Goal: Task Accomplishment & Management: Use online tool/utility

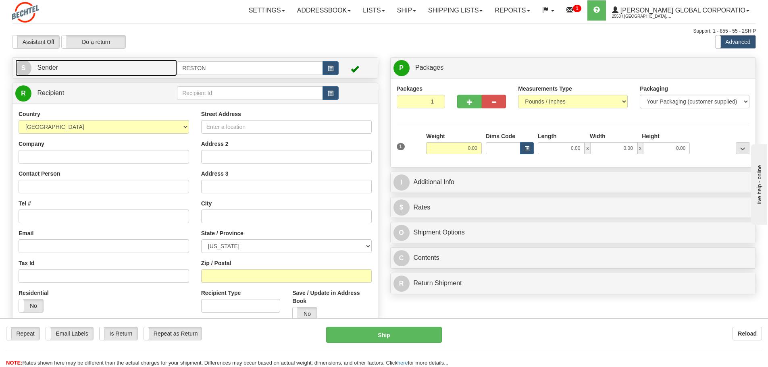
click at [59, 68] on link "S Sender" at bounding box center [96, 68] width 162 height 17
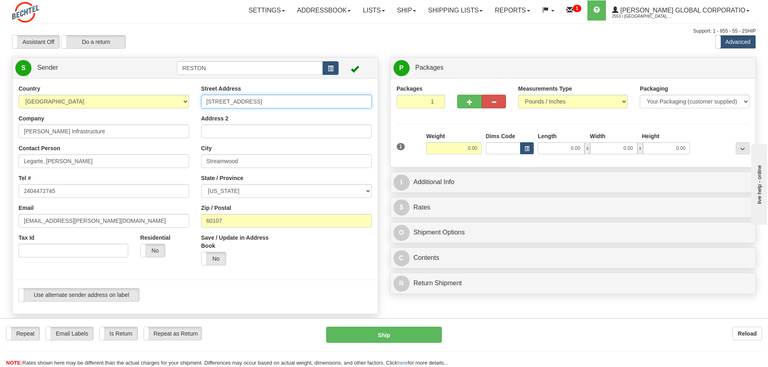
drag, startPoint x: 277, startPoint y: 97, endPoint x: 61, endPoint y: 87, distance: 216.4
click at [61, 87] on div "Country [GEOGRAPHIC_DATA] [GEOGRAPHIC_DATA] [GEOGRAPHIC_DATA] [GEOGRAPHIC_DATA]…" at bounding box center [194, 196] width 365 height 223
click at [334, 284] on div at bounding box center [194, 280] width 377 height 17
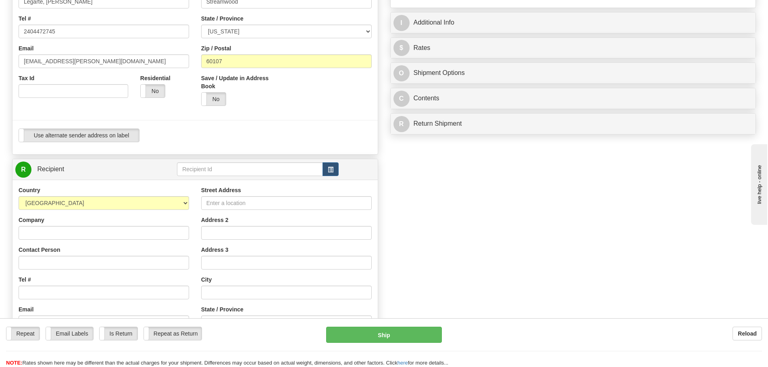
scroll to position [161, 0]
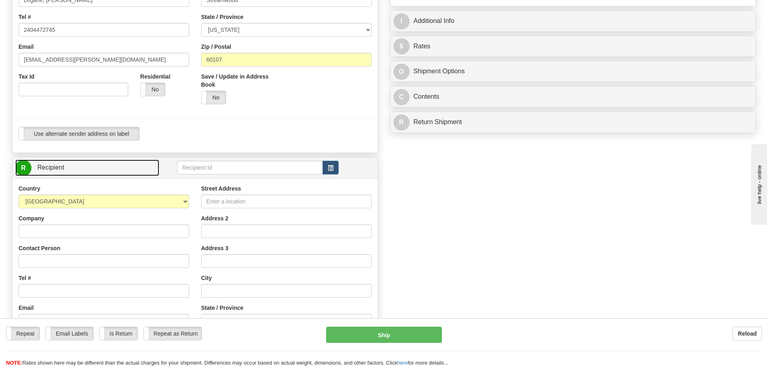
click at [89, 166] on link "R Recipient" at bounding box center [87, 168] width 144 height 17
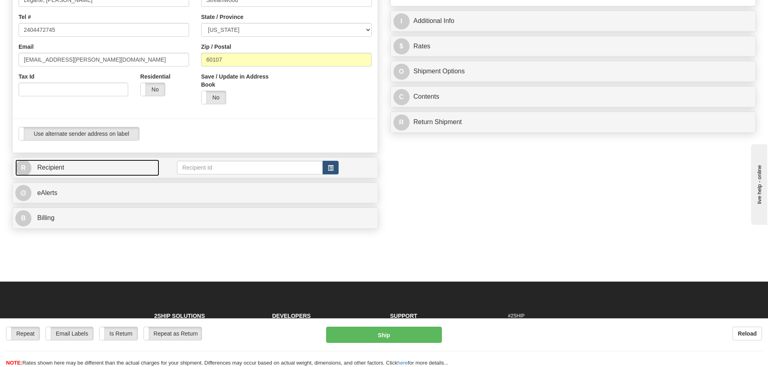
click at [97, 162] on link "R Recipient" at bounding box center [87, 168] width 144 height 17
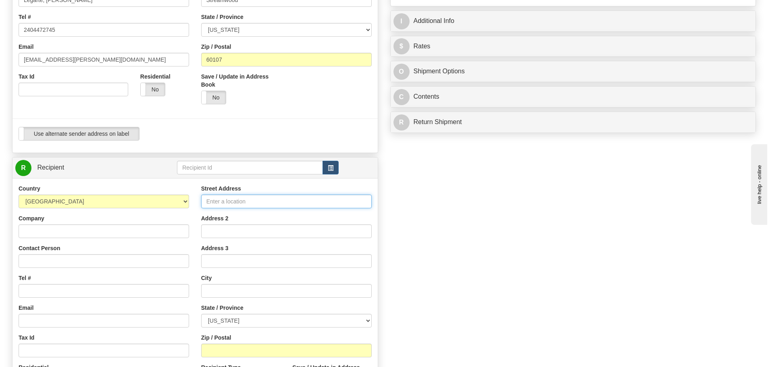
click at [255, 201] on input "Street Address" at bounding box center [286, 202] width 171 height 14
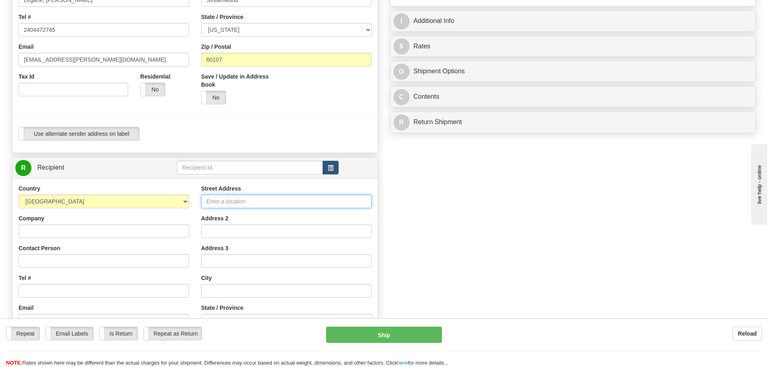
type input "[STREET_ADDRESS]"
type input "[PERSON_NAME] Infrastructure"
type input "Braulio Cruz"
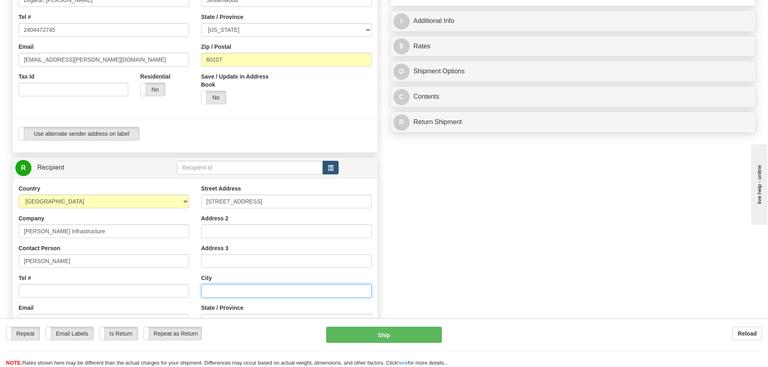
type input "Mesquite"
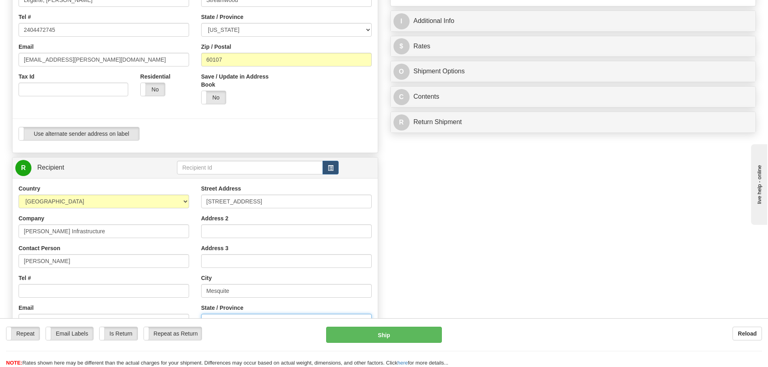
select select "NV"
type input "89027"
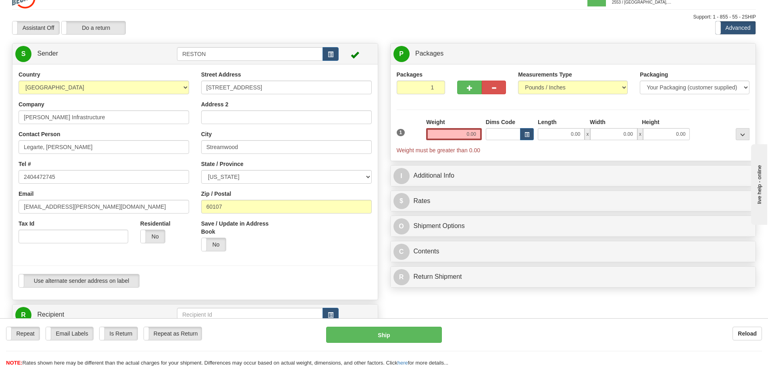
scroll to position [0, 0]
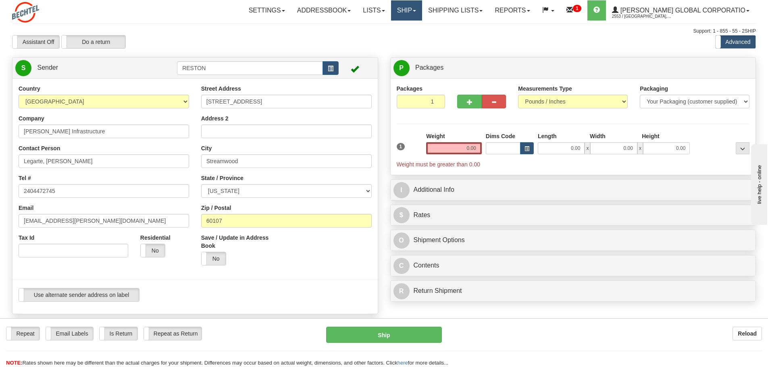
click at [422, 9] on link "Ship" at bounding box center [406, 10] width 31 height 20
click at [418, 30] on link "Ship Screen" at bounding box center [390, 28] width 64 height 10
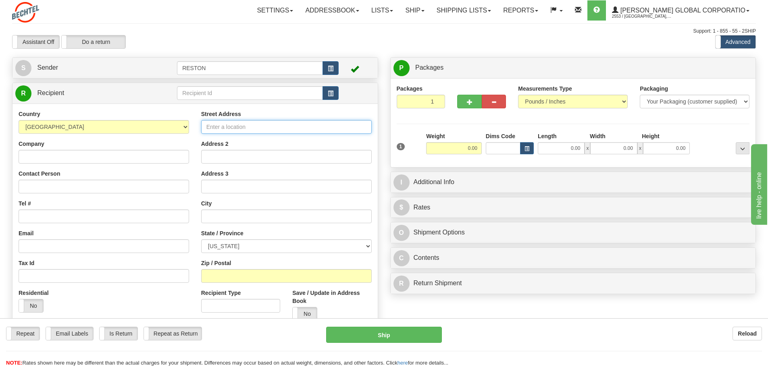
click at [236, 125] on input "Street Address" at bounding box center [286, 127] width 171 height 14
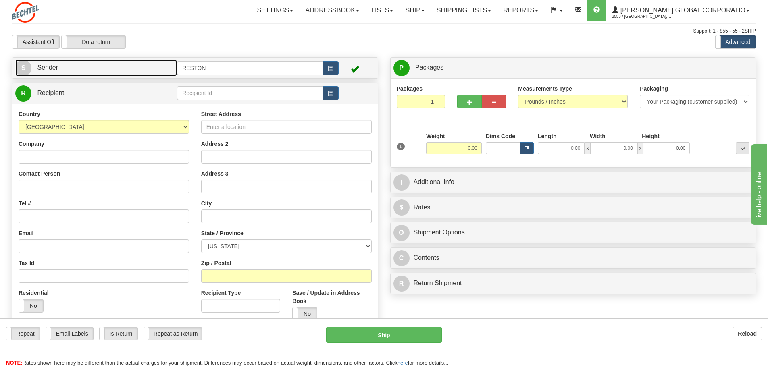
click at [80, 62] on link "S Sender" at bounding box center [96, 68] width 162 height 17
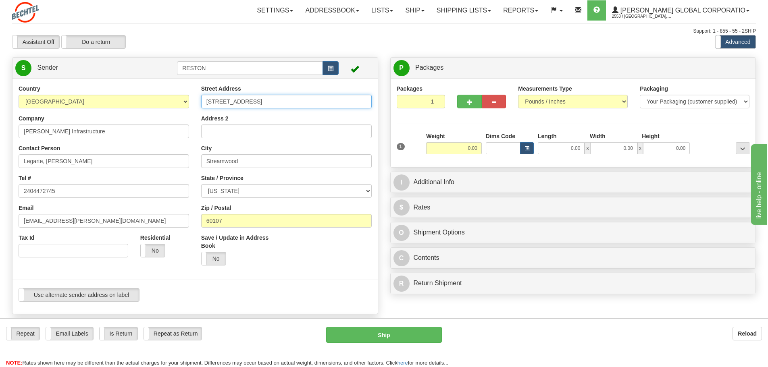
drag, startPoint x: 271, startPoint y: 104, endPoint x: 90, endPoint y: 103, distance: 181.0
click at [90, 103] on div "Country [GEOGRAPHIC_DATA] [GEOGRAPHIC_DATA] [GEOGRAPHIC_DATA] [GEOGRAPHIC_DATA]…" at bounding box center [194, 196] width 365 height 223
type input "2"
type input "[STREET_ADDRESS]"
select select "NV"
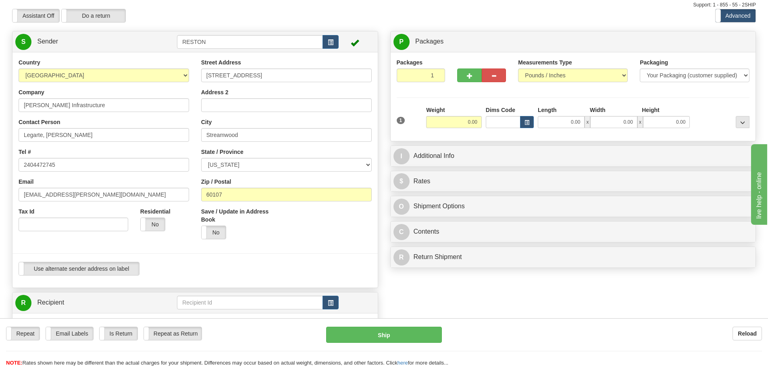
scroll to position [40, 0]
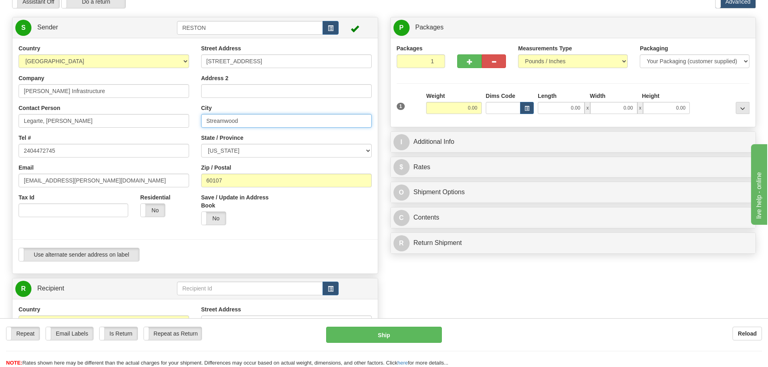
click at [263, 121] on input "Streamwood" at bounding box center [286, 121] width 171 height 14
type input "S"
type input "Mesquite"
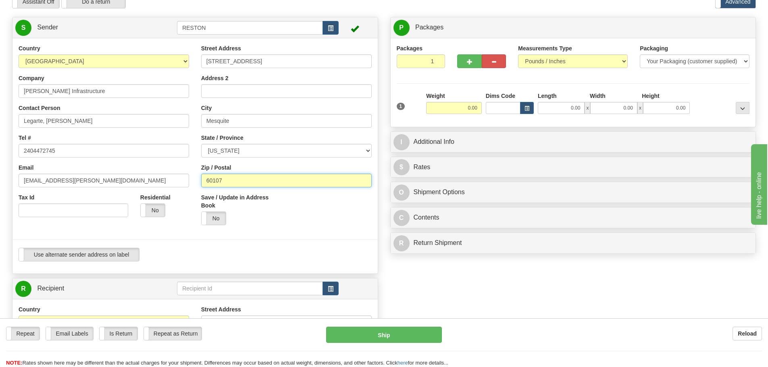
click at [246, 178] on input "60107" at bounding box center [286, 181] width 171 height 14
drag, startPoint x: 246, startPoint y: 178, endPoint x: 139, endPoint y: 179, distance: 107.3
click at [139, 179] on div "Country [GEOGRAPHIC_DATA] [GEOGRAPHIC_DATA] [GEOGRAPHIC_DATA] [GEOGRAPHIC_DATA]…" at bounding box center [194, 155] width 365 height 223
type input "89027"
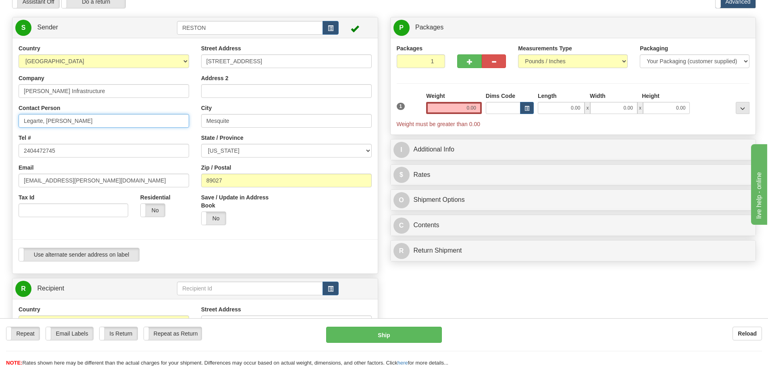
drag, startPoint x: 98, startPoint y: 122, endPoint x: 0, endPoint y: 115, distance: 97.8
click at [0, 115] on div "Toggle navigation Settings Shipping Preferences Fields Preferences New" at bounding box center [384, 292] width 768 height 665
type input "[PERSON_NAME]"
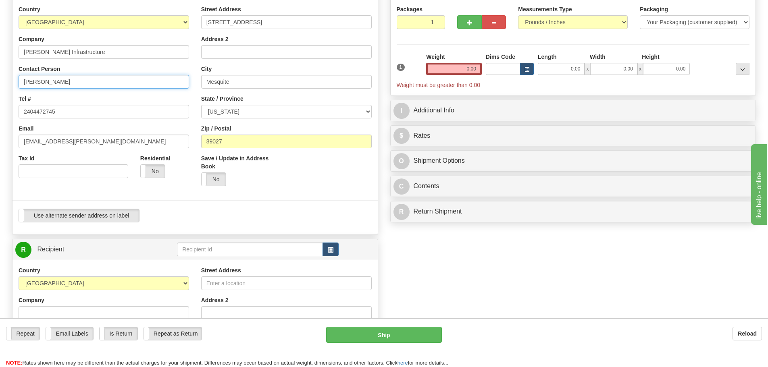
scroll to position [161, 0]
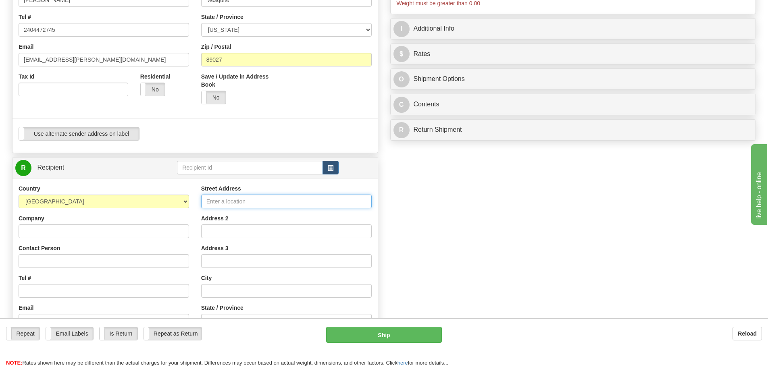
click at [256, 202] on input "Street Address" at bounding box center [286, 202] width 171 height 14
click at [283, 202] on input "Street Address" at bounding box center [286, 202] width 171 height 14
type input "[STREET_ADDRESS]"
type input "BEO - Construction Automation"
type input "[PERSON_NAME]"
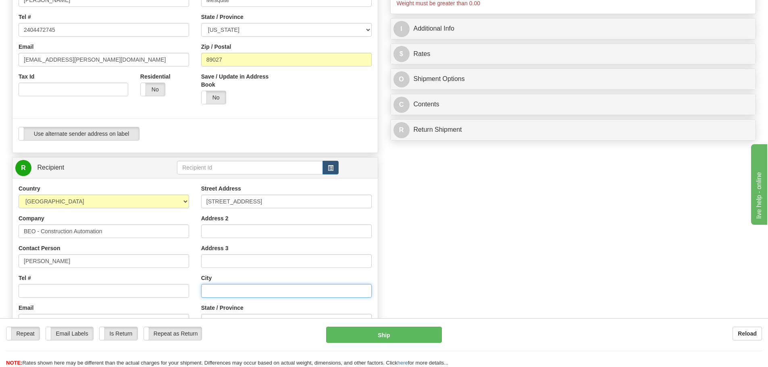
type input "Sugar Land"
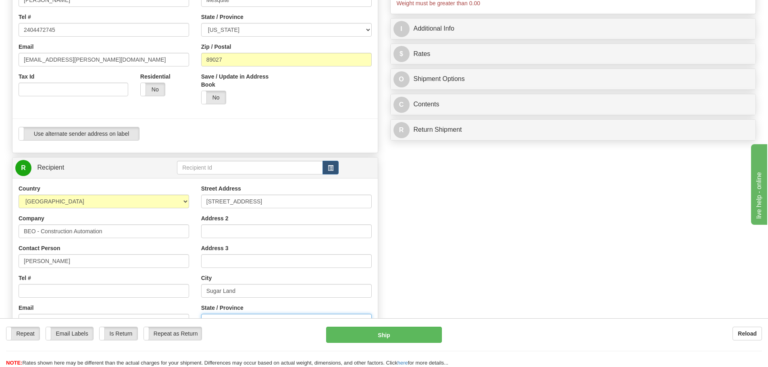
select select "[GEOGRAPHIC_DATA]"
type input "77478"
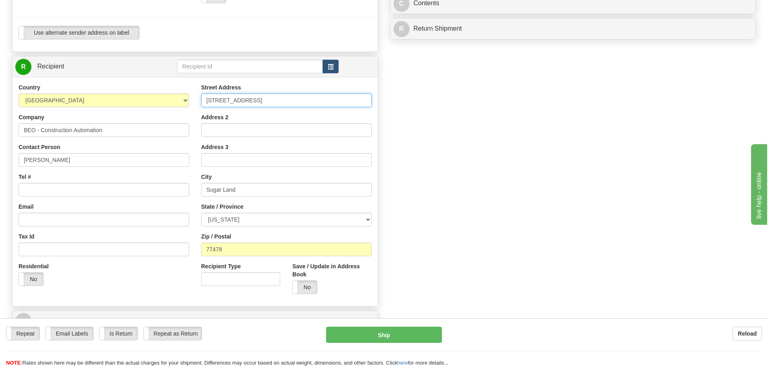
scroll to position [282, 0]
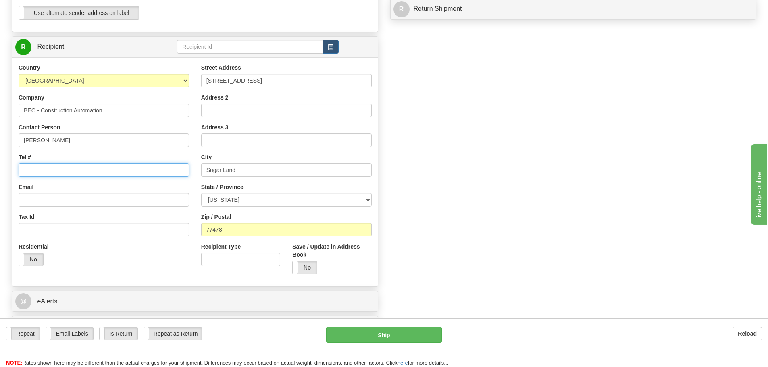
click at [48, 170] on input "Tel #" at bounding box center [104, 170] width 171 height 14
paste input "[PHONE_NUMBER]"
click at [486, 200] on div "Create a label for the return Create Pickup Without Label S" at bounding box center [384, 58] width 756 height 567
click at [118, 166] on input "[PHONE_NUMBER]" at bounding box center [104, 170] width 171 height 14
type input "[PHONE_NUMBER]"
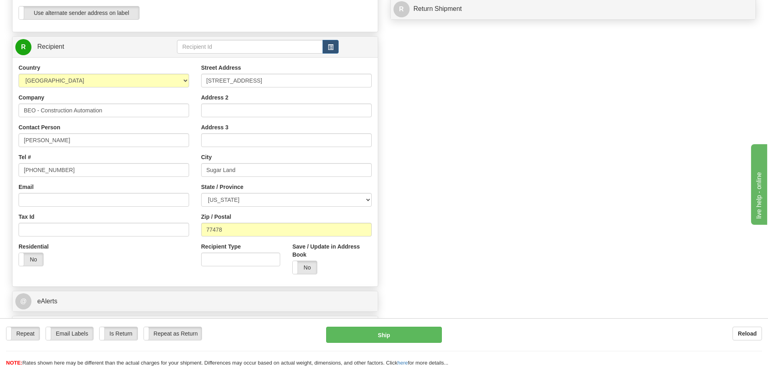
click at [493, 170] on div "Create a label for the return Create Pickup Without Label S" at bounding box center [384, 58] width 756 height 567
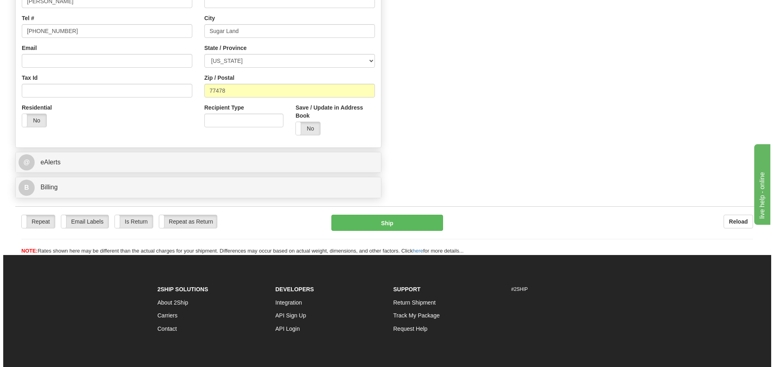
scroll to position [465, 0]
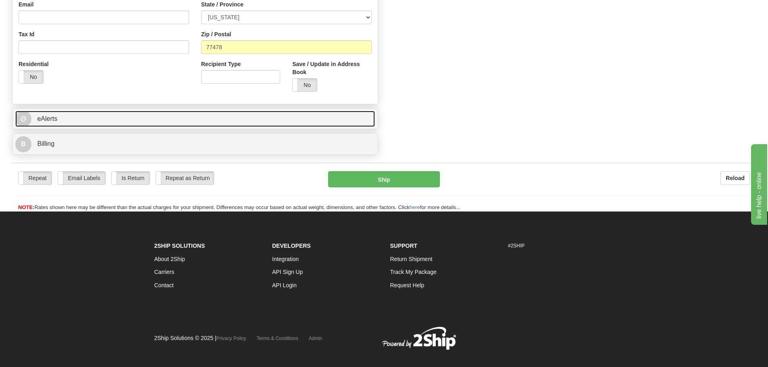
click at [44, 115] on span "eAlerts" at bounding box center [47, 118] width 20 height 7
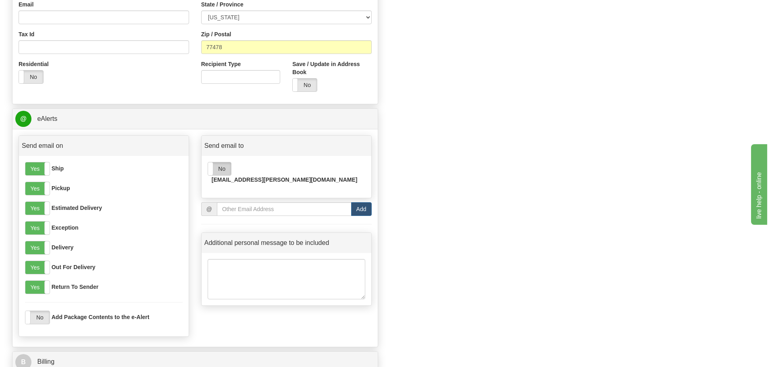
click at [223, 173] on label "No" at bounding box center [219, 168] width 23 height 13
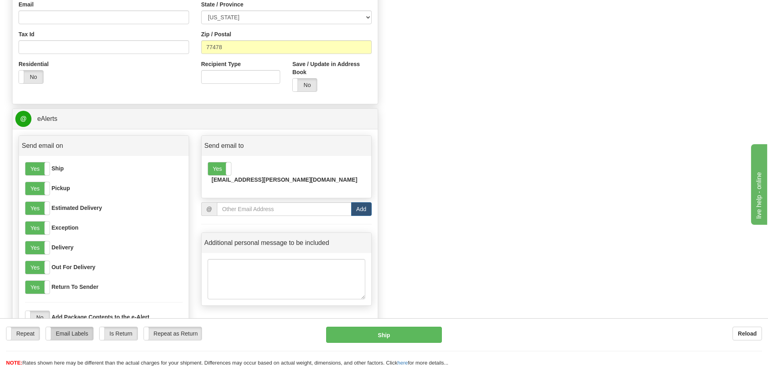
click at [78, 335] on label "Email Labels" at bounding box center [69, 333] width 47 height 13
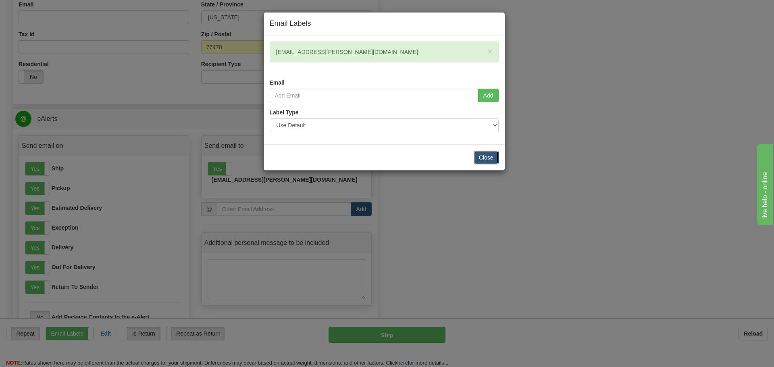
click at [490, 160] on button "Close" at bounding box center [486, 158] width 25 height 14
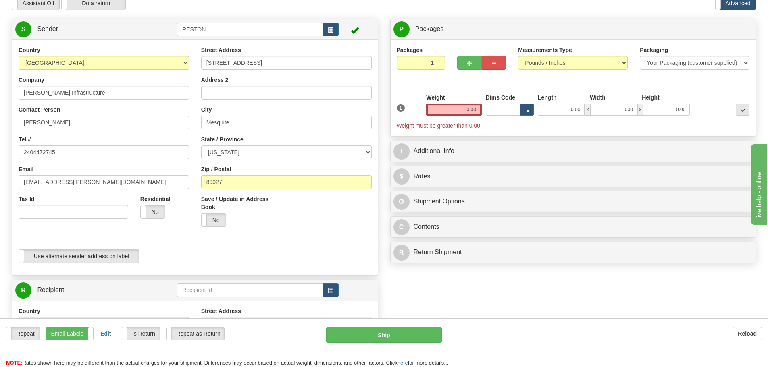
scroll to position [0, 0]
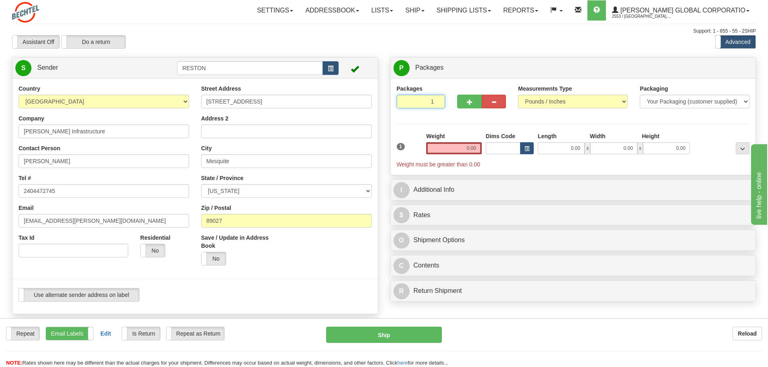
drag, startPoint x: 425, startPoint y: 103, endPoint x: 468, endPoint y: 112, distance: 44.5
click at [478, 103] on div "Packages 1 1" at bounding box center [573, 100] width 365 height 31
type input "2"
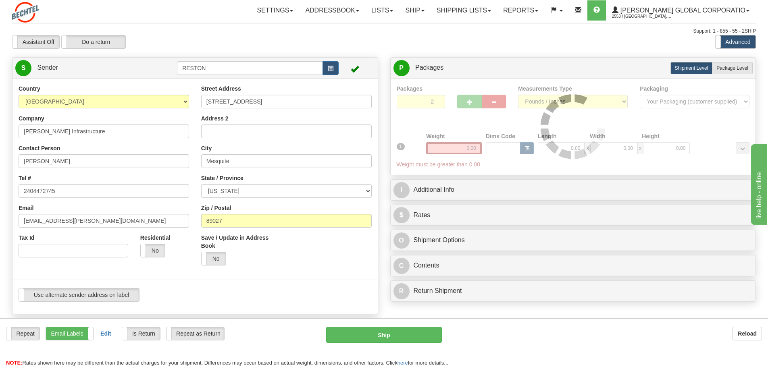
click at [467, 131] on div "Packages 2 1 Measurements Type" at bounding box center [573, 127] width 353 height 84
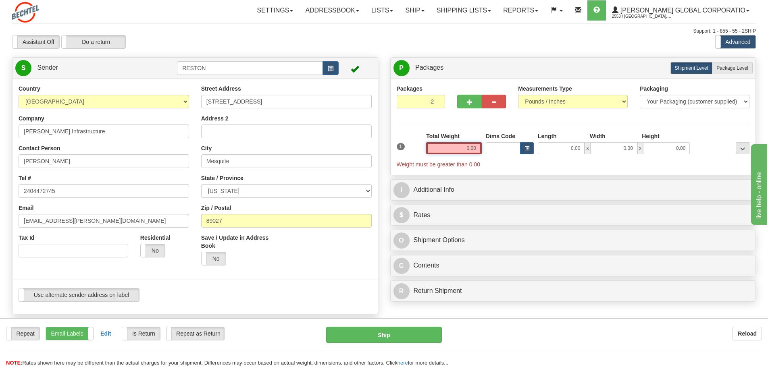
drag, startPoint x: 462, startPoint y: 149, endPoint x: 501, endPoint y: 161, distance: 41.4
click at [507, 153] on div "1 Total Weight 0.00 Dims Code x" at bounding box center [573, 150] width 357 height 36
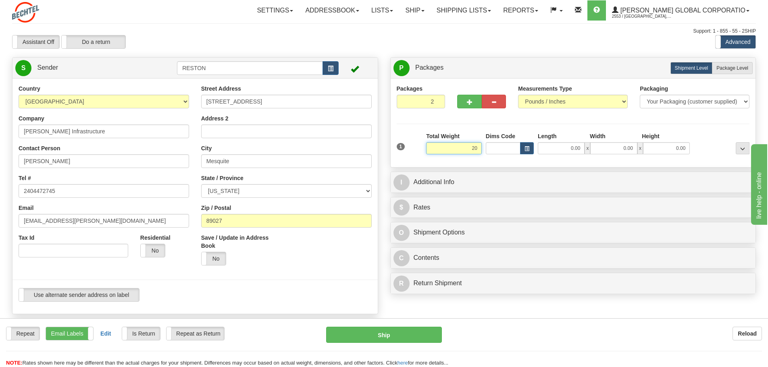
type input "20.00"
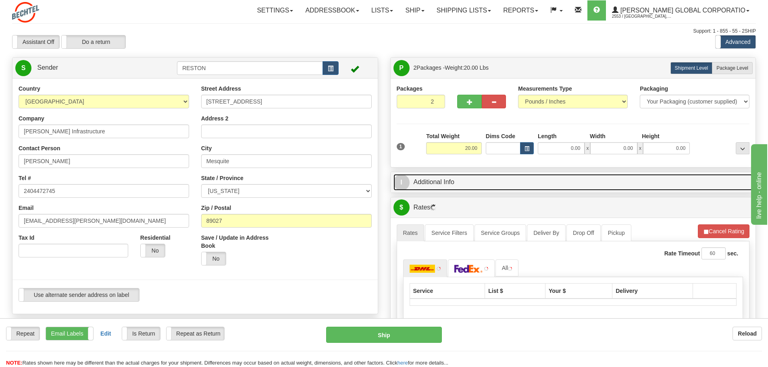
click at [435, 182] on link "I Additional Info" at bounding box center [574, 182] width 360 height 17
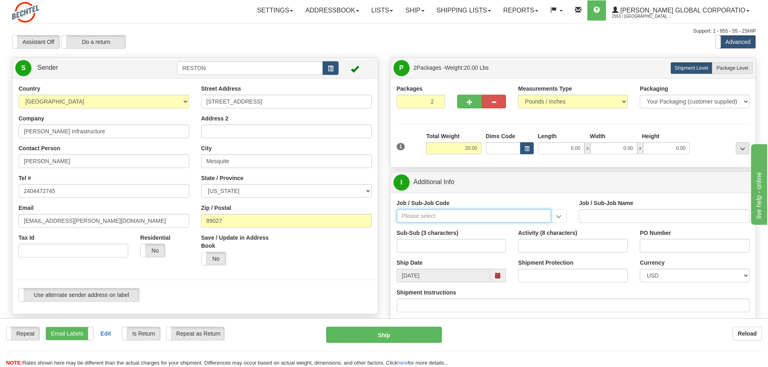
click at [438, 222] on input "Job / Sub-Job Code" at bounding box center [474, 216] width 155 height 14
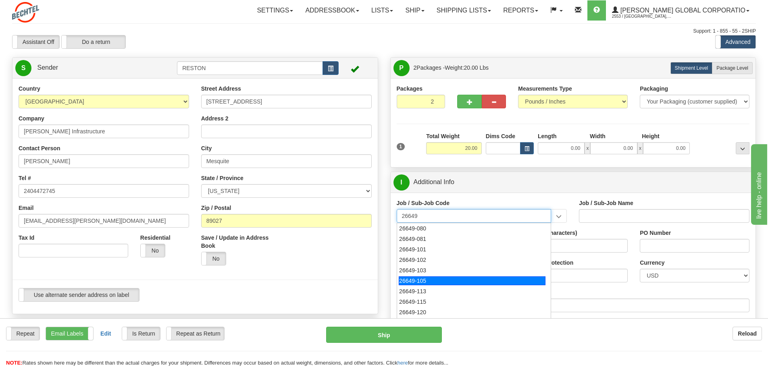
scroll to position [40, 0]
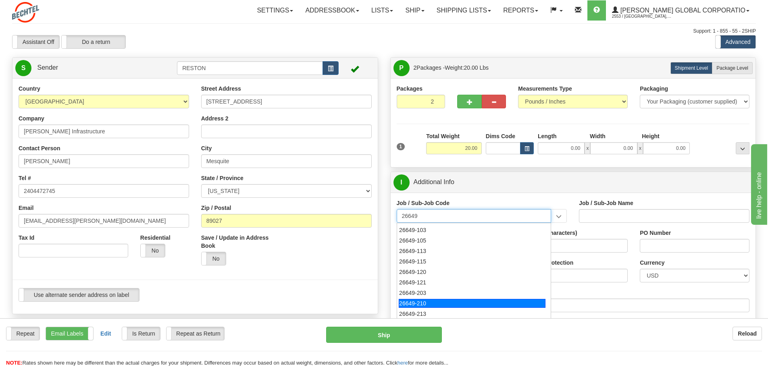
click at [467, 302] on div "26649-210" at bounding box center [472, 303] width 147 height 9
type input "26649-210"
type input "ESCAPE SOLAR PROJECT - FIELD NON-MANUAL"
type input "26649-210"
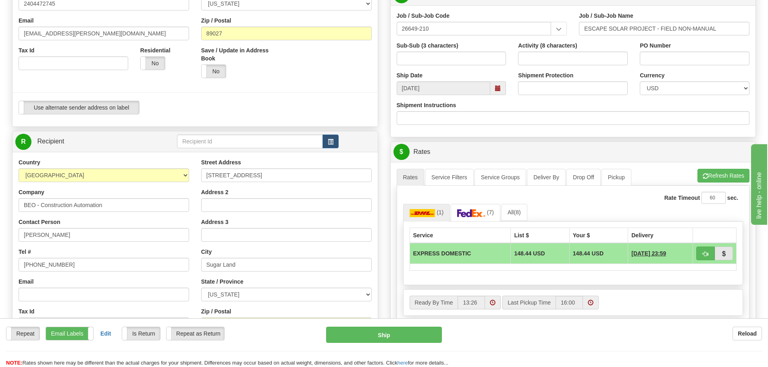
scroll to position [202, 0]
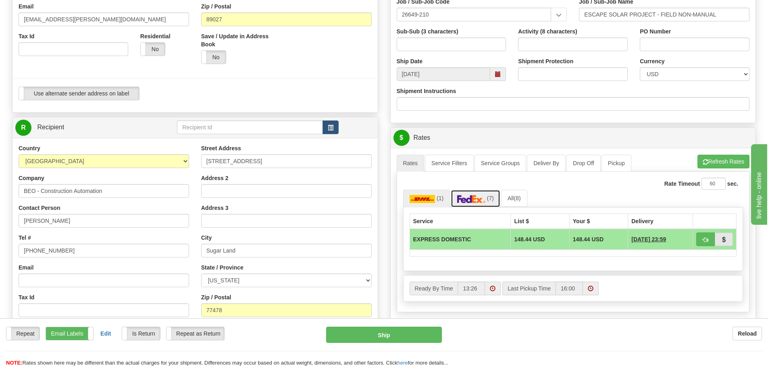
click at [481, 204] on link "(7)" at bounding box center [476, 198] width 50 height 17
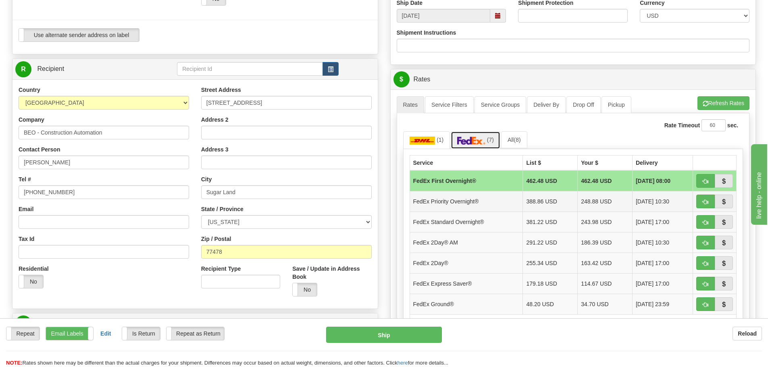
scroll to position [323, 0]
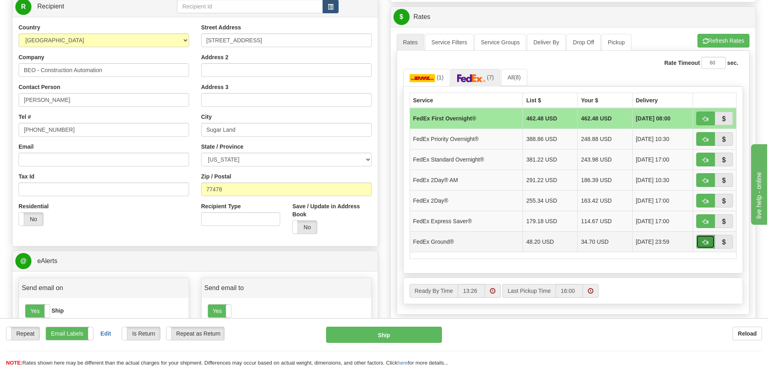
click at [706, 242] on span "button" at bounding box center [706, 242] width 6 height 5
type input "92"
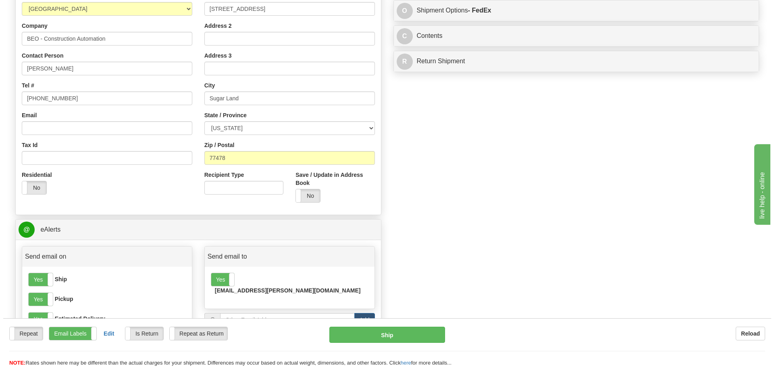
scroll to position [363, 0]
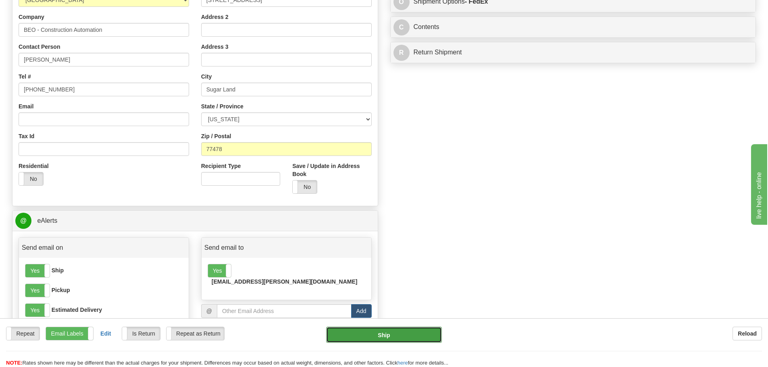
click at [375, 336] on button "Ship" at bounding box center [384, 335] width 116 height 16
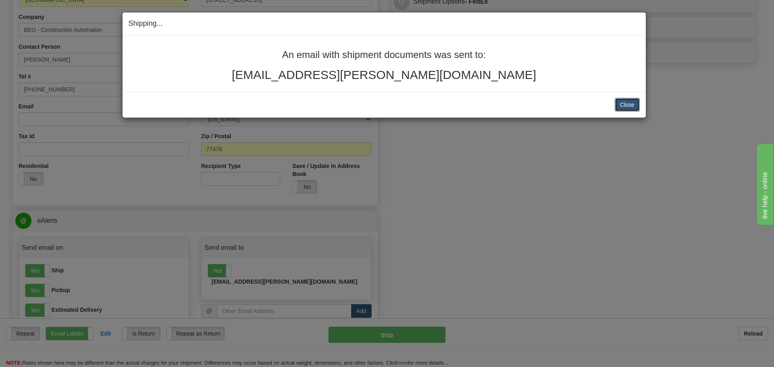
click at [623, 108] on button "Close" at bounding box center [627, 105] width 25 height 14
